Goal: Task Accomplishment & Management: Use online tool/utility

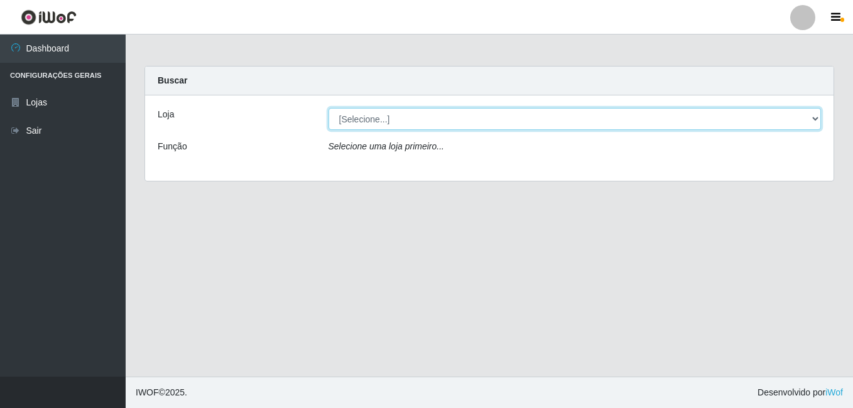
drag, startPoint x: 813, startPoint y: 114, endPoint x: 717, endPoint y: 115, distance: 96.1
click at [813, 114] on select "[Selecione...] Bemais Supermercados - Cruz das Armas" at bounding box center [575, 119] width 493 height 22
select select "412"
click at [329, 108] on select "[Selecione...] Bemais Supermercados - Cruz das Armas" at bounding box center [575, 119] width 493 height 22
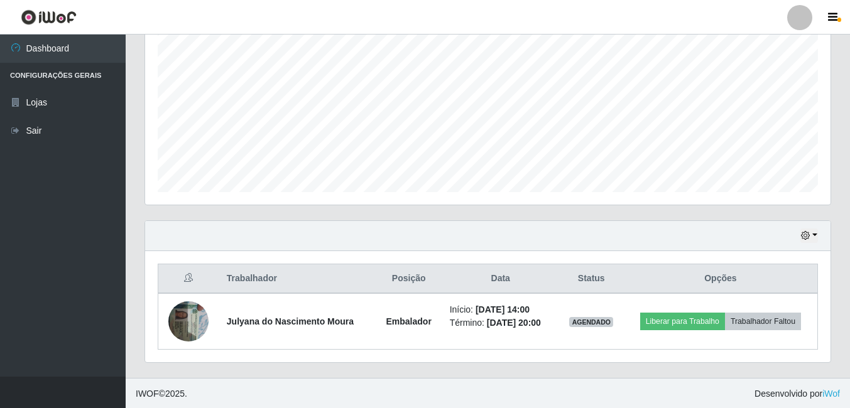
scroll to position [258, 0]
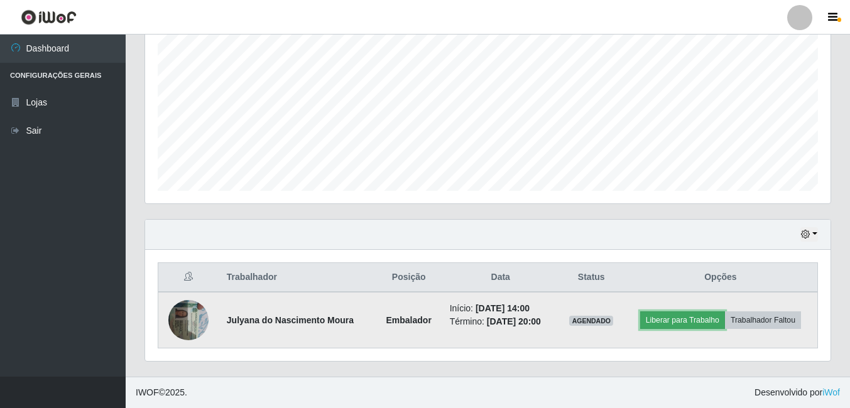
click at [679, 322] on button "Liberar para Trabalho" at bounding box center [682, 321] width 85 height 18
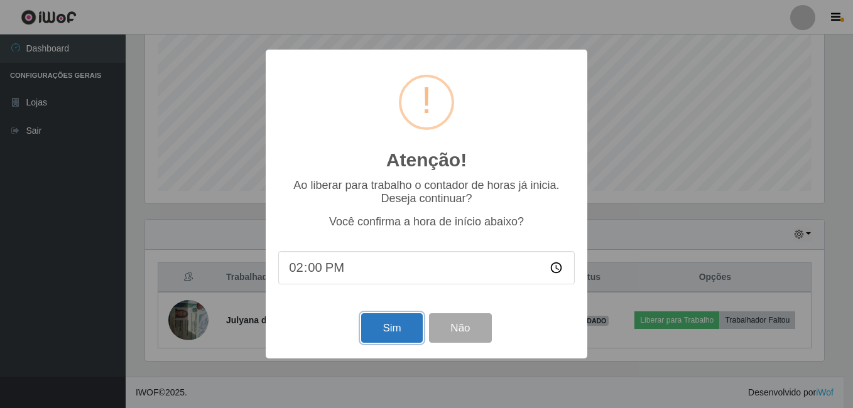
click at [401, 342] on button "Sim" at bounding box center [391, 329] width 61 height 30
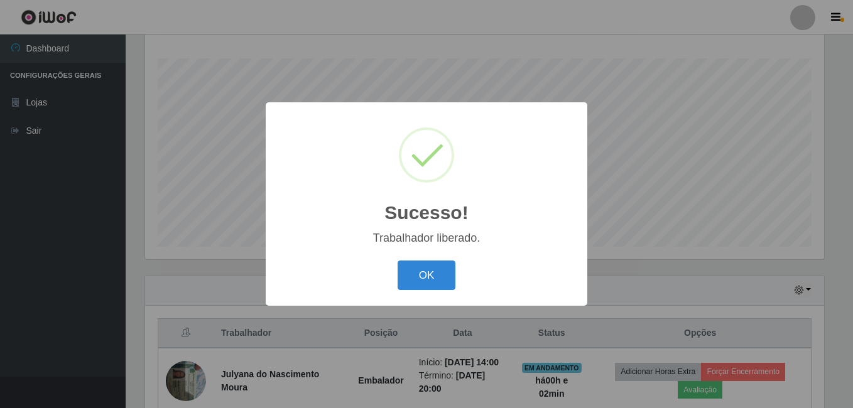
click at [406, 260] on div "OK Cancel" at bounding box center [426, 276] width 297 height 36
click at [415, 272] on button "OK" at bounding box center [427, 276] width 58 height 30
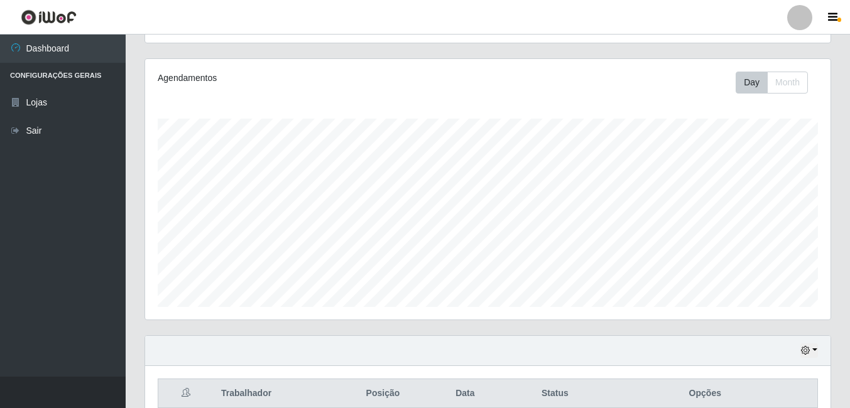
scroll to position [268, 0]
